Goal: Information Seeking & Learning: Understand process/instructions

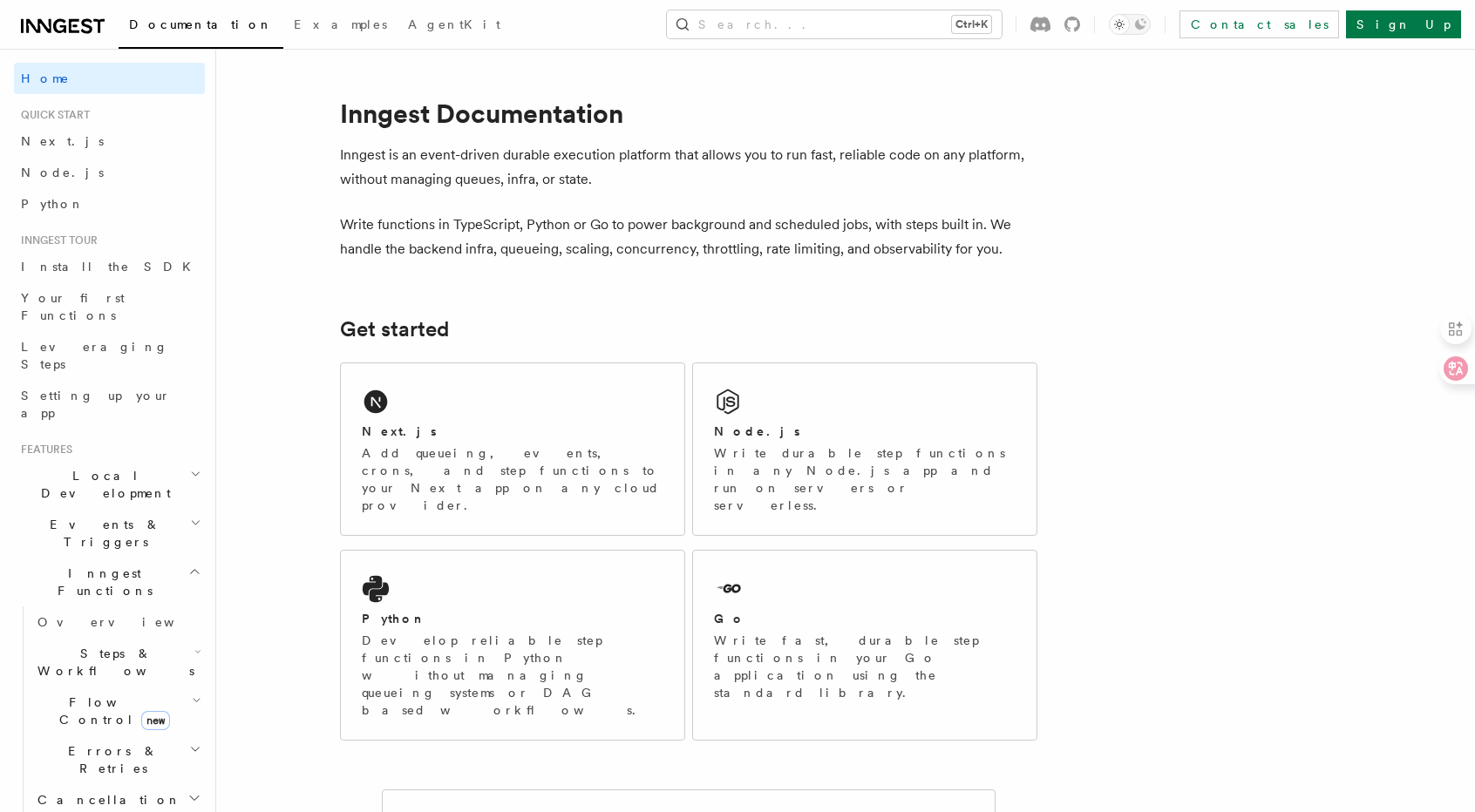
click at [56, 167] on span "Node.js" at bounding box center [62, 172] width 83 height 14
click at [97, 177] on link "Node.js" at bounding box center [109, 171] width 191 height 31
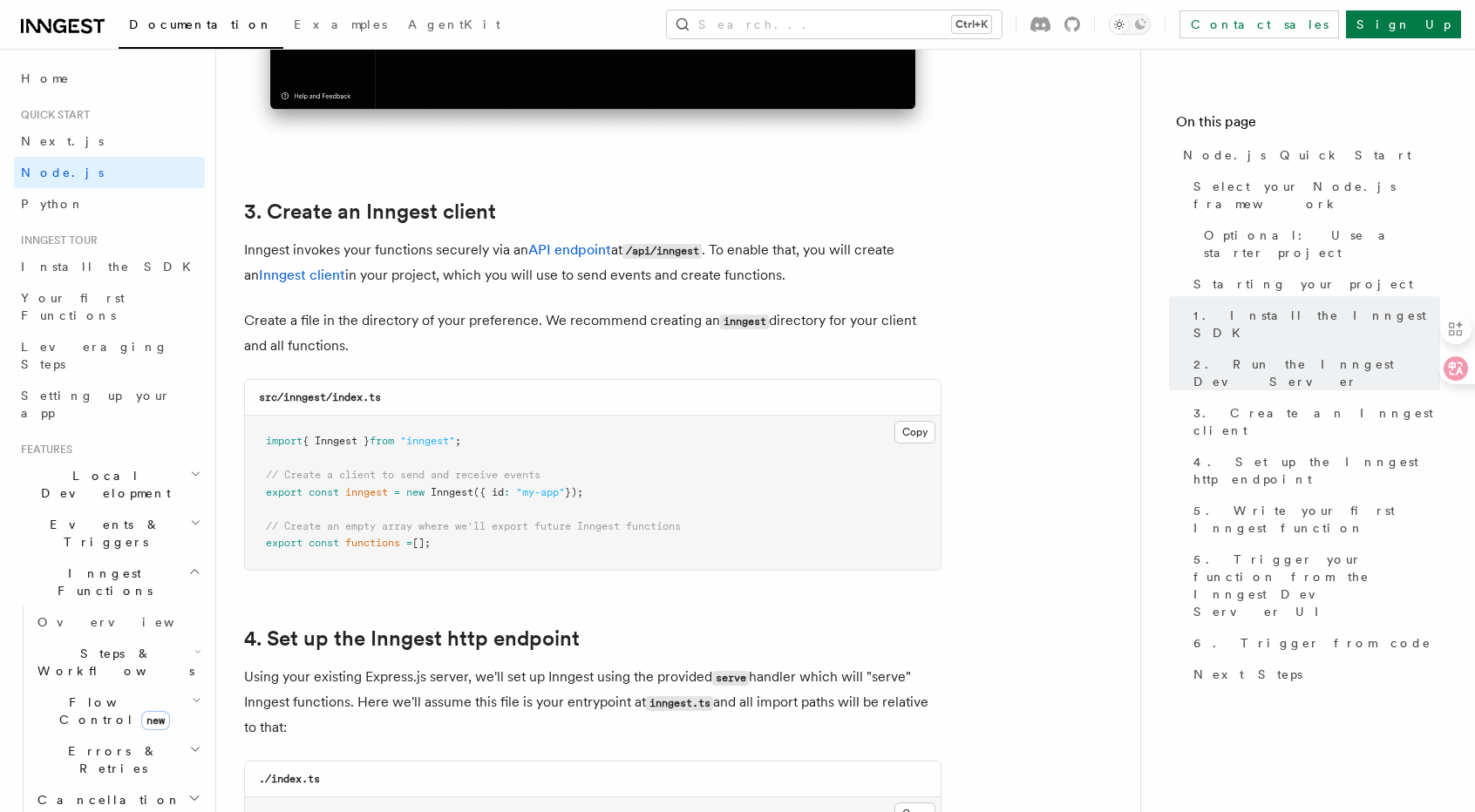
scroll to position [2265, 0]
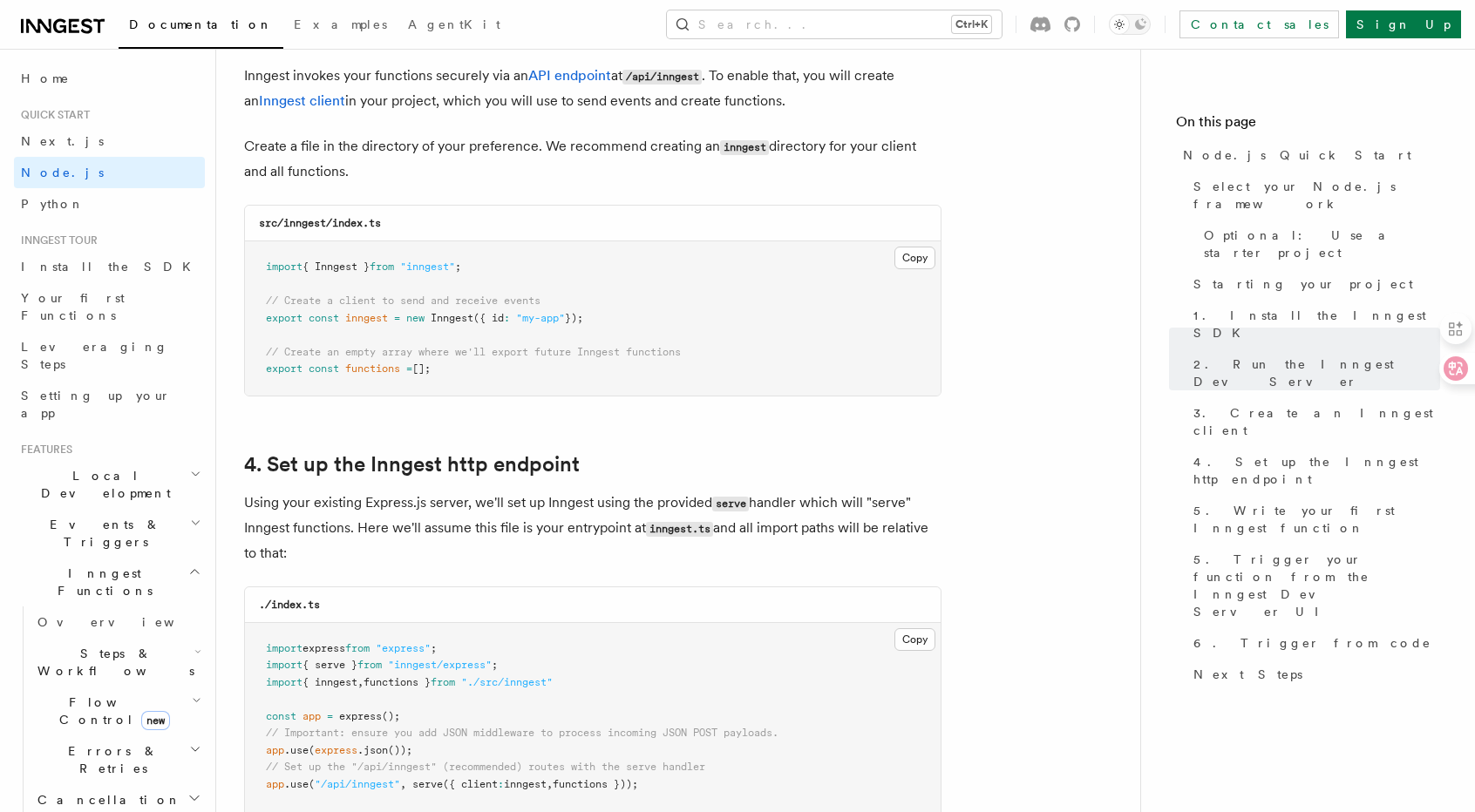
drag, startPoint x: 477, startPoint y: 374, endPoint x: 263, endPoint y: 268, distance: 238.8
click at [263, 268] on pre "import { Inngest } from "inngest" ; // Create a client to send and receive even…" at bounding box center [593, 318] width 696 height 154
copy code "import { Inngest } from "inngest" ; // Create a client to send and receive even…"
